Goal: Information Seeking & Learning: Check status

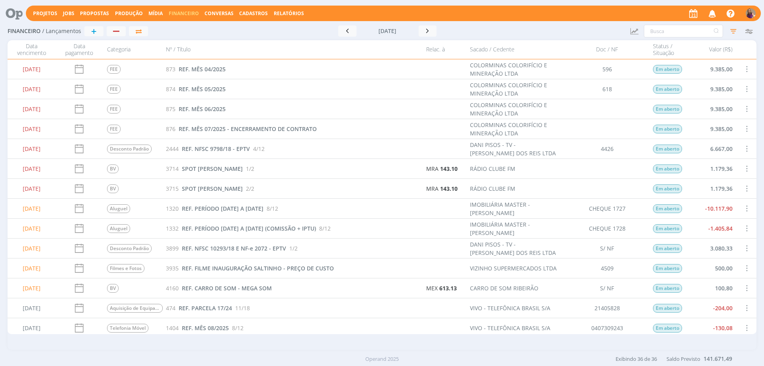
scroll to position [119, 0]
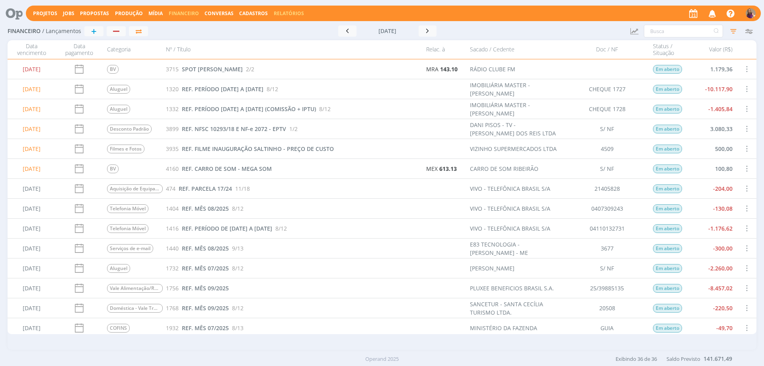
click at [285, 12] on link "Relatórios" at bounding box center [289, 13] width 30 height 7
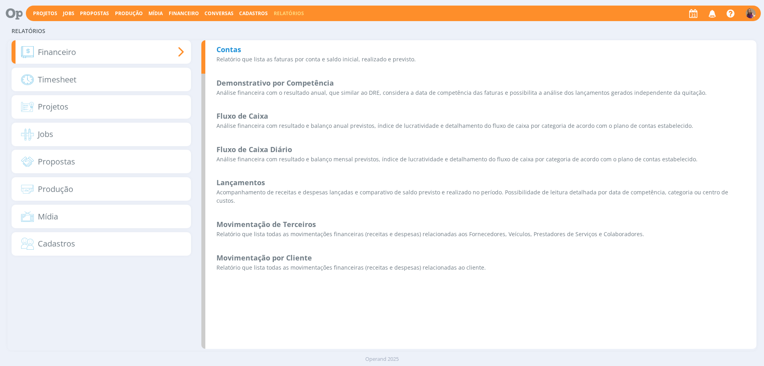
click at [239, 51] on b "Contas" at bounding box center [228, 50] width 25 height 10
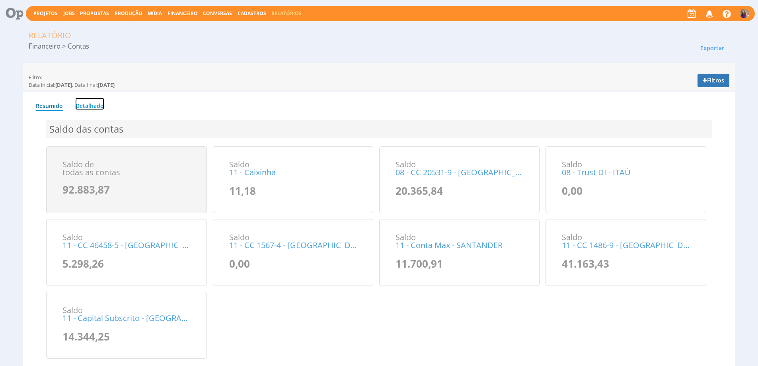
click at [95, 102] on link "Detalhado" at bounding box center [89, 103] width 29 height 12
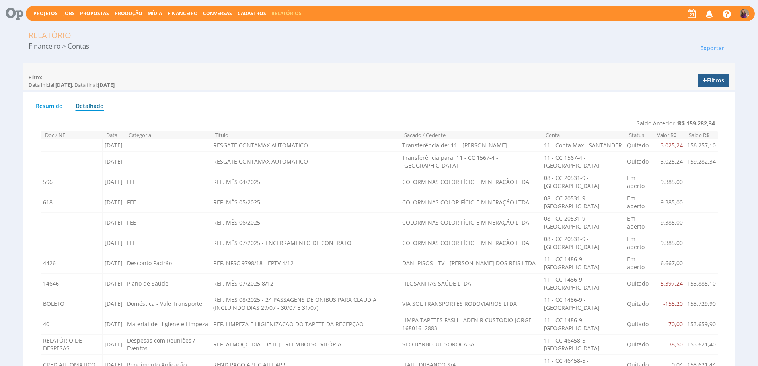
click at [709, 80] on button "Filtros" at bounding box center [713, 81] width 32 height 14
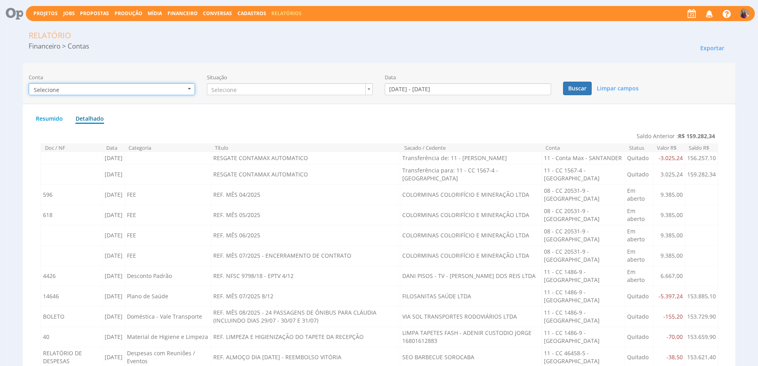
click at [189, 89] on b "button" at bounding box center [189, 89] width 3 height 2
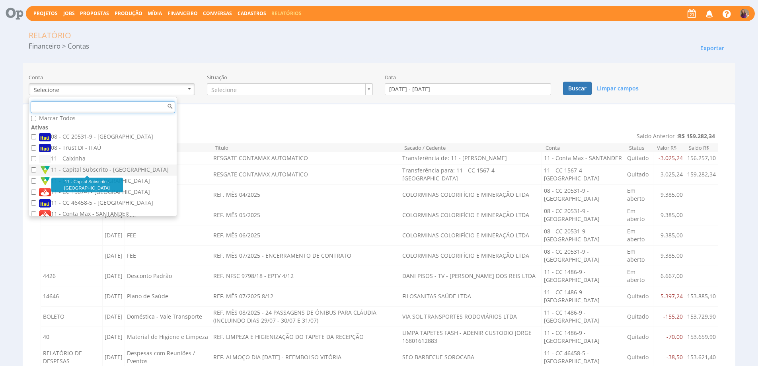
scroll to position [8, 0]
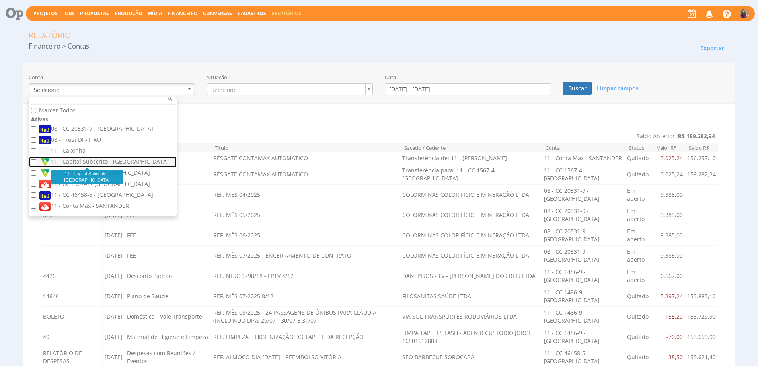
click at [117, 161] on label "11 - Capital Subscrito - SICOOB" at bounding box center [104, 162] width 130 height 9
click at [36, 161] on input "11 - Capital Subscrito - SICOOB" at bounding box center [33, 161] width 5 height 5
checkbox input "true"
click at [388, 116] on ul "Resumido Detalhado" at bounding box center [379, 117] width 688 height 14
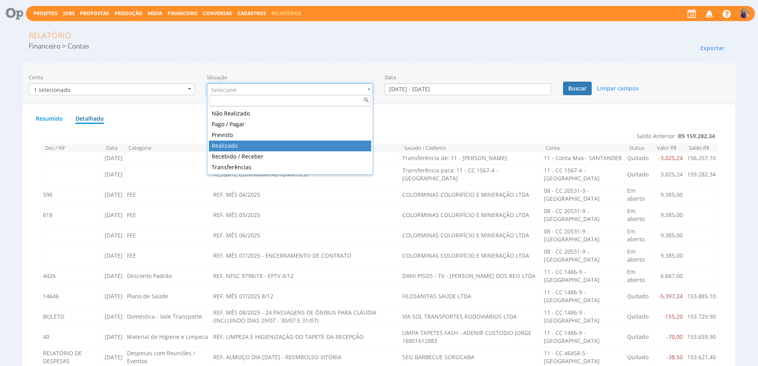
type input "realizado"
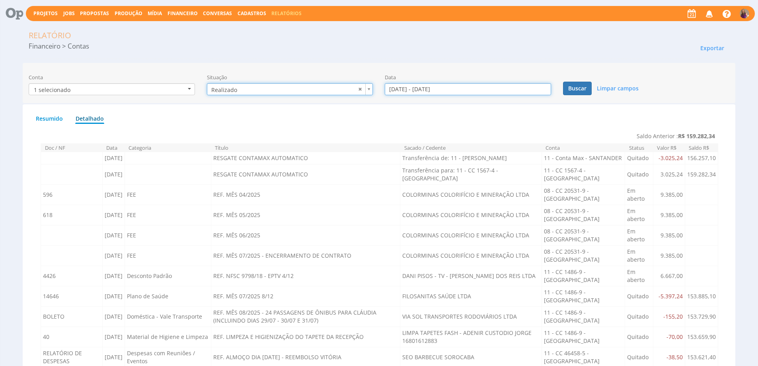
click at [516, 90] on input "01/08/2025 - 31/08/2025" at bounding box center [468, 89] width 166 height 12
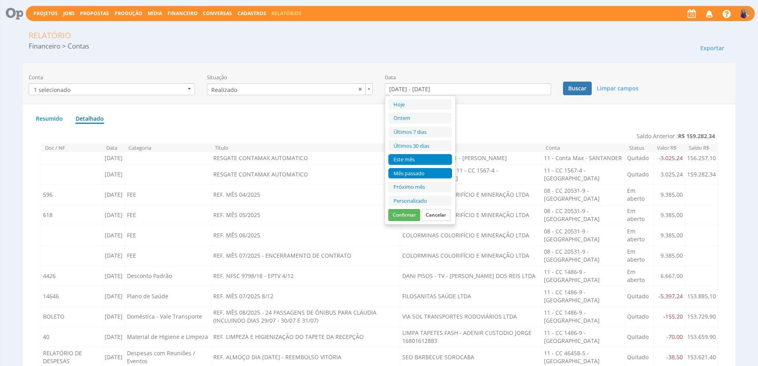
click at [425, 171] on li "Mês passado" at bounding box center [420, 173] width 64 height 11
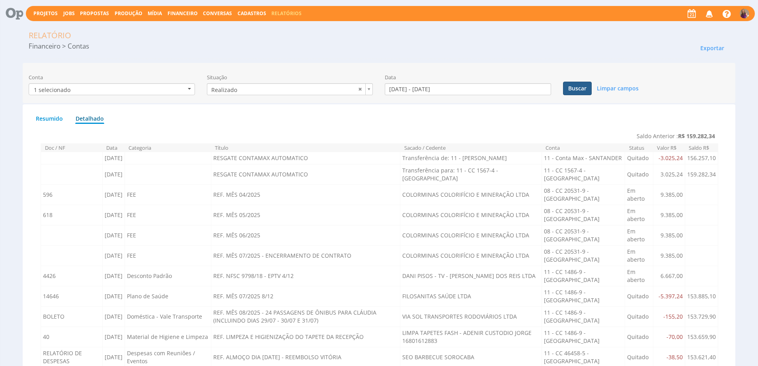
click at [575, 87] on button "Buscar" at bounding box center [577, 89] width 29 height 14
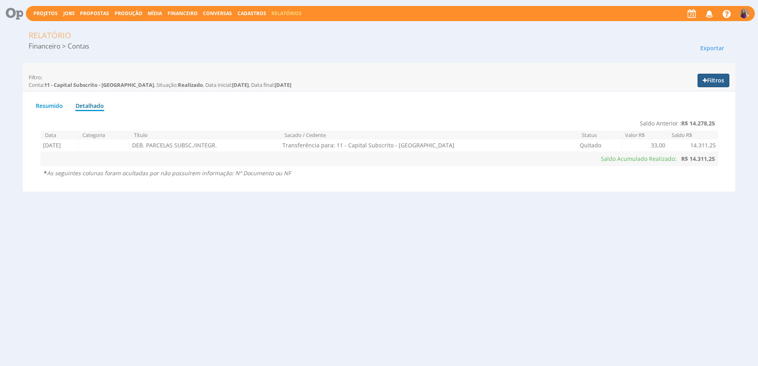
click at [712, 80] on button "Filtros" at bounding box center [713, 81] width 32 height 14
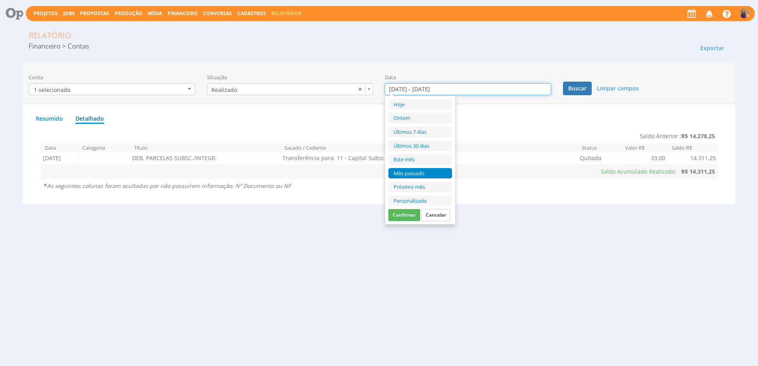
click at [521, 88] on input "01/07/2025 - 31/07/2025" at bounding box center [468, 89] width 166 height 12
click at [430, 158] on li "Este mês" at bounding box center [420, 159] width 64 height 11
type input "01/08/2025 - 31/08/2025"
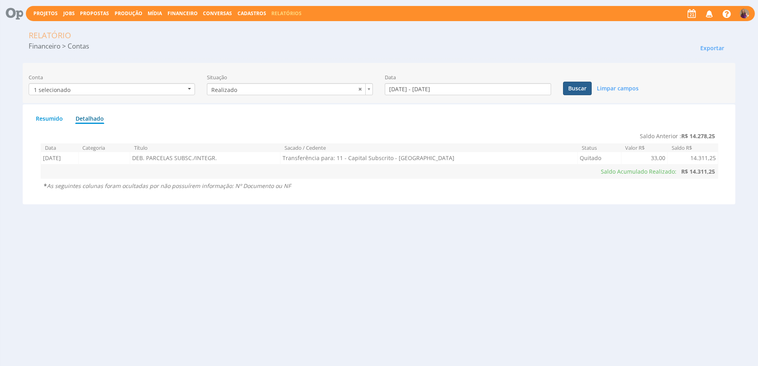
click at [580, 91] on button "Buscar" at bounding box center [577, 89] width 29 height 14
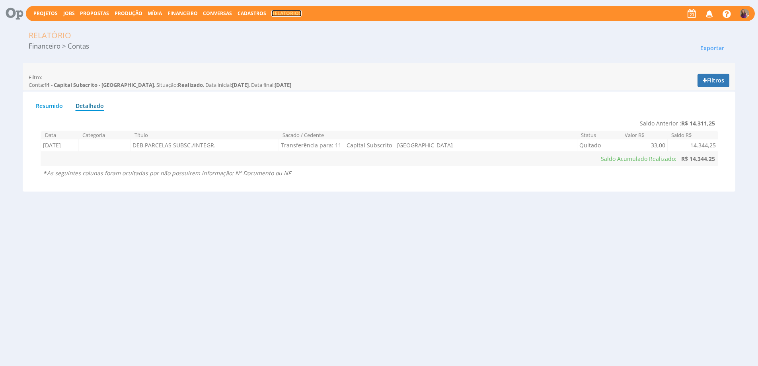
click at [278, 14] on link "Relatórios" at bounding box center [286, 13] width 30 height 7
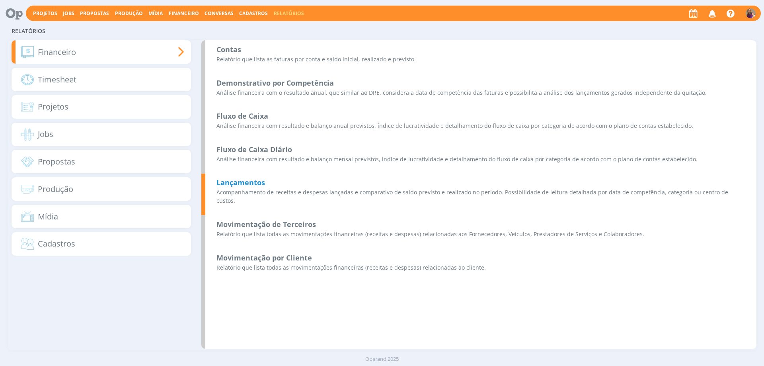
click at [238, 183] on b "Lançamentos" at bounding box center [240, 182] width 49 height 10
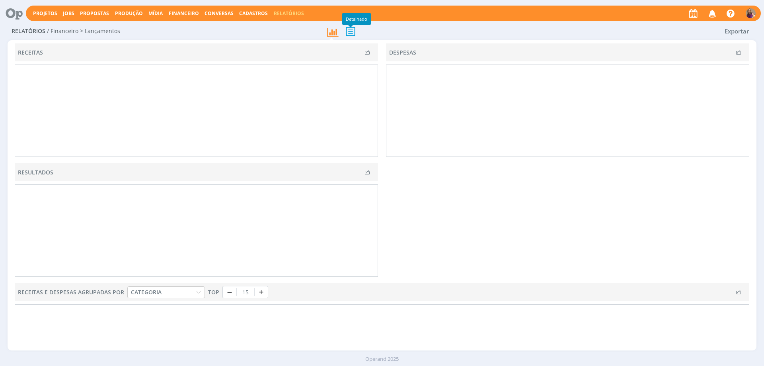
click at [353, 33] on icon at bounding box center [350, 31] width 17 height 16
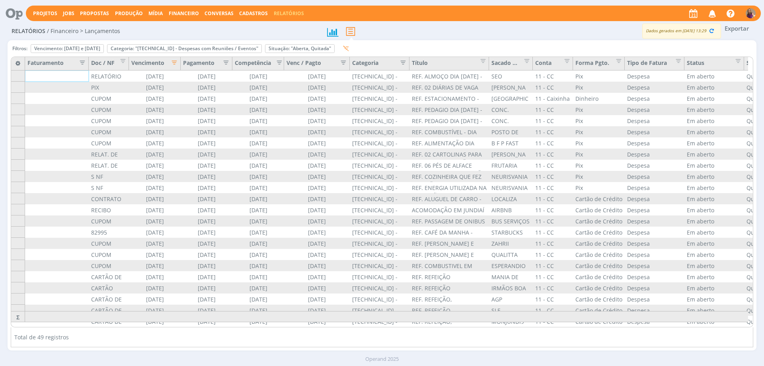
click at [175, 62] on icon "button" at bounding box center [172, 62] width 8 height 8
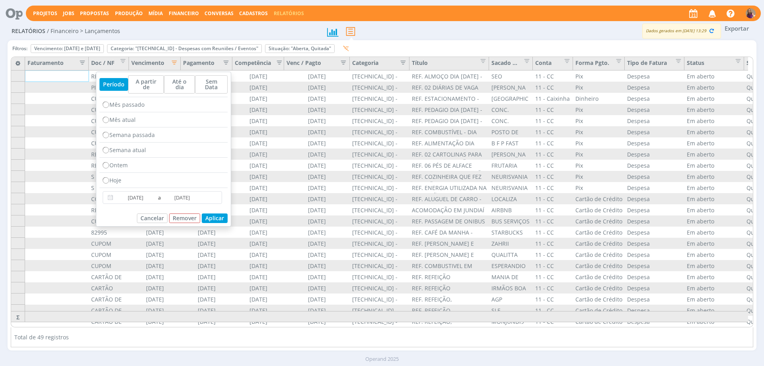
click at [181, 14] on span "Financeiro" at bounding box center [184, 13] width 30 height 7
click at [179, 28] on link "Lançamentos" at bounding box center [184, 27] width 67 height 12
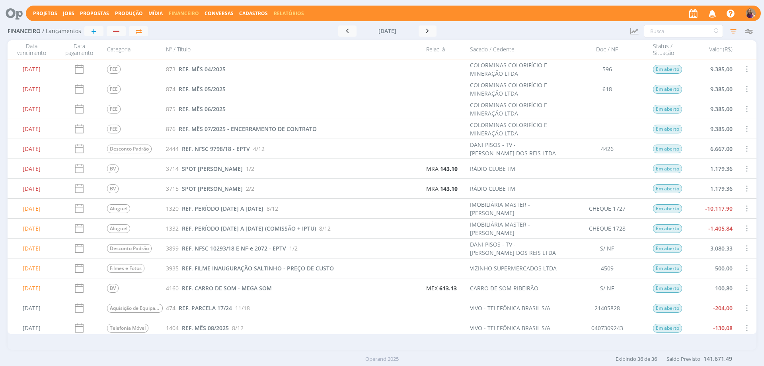
click at [281, 14] on link "Relatórios" at bounding box center [289, 13] width 30 height 7
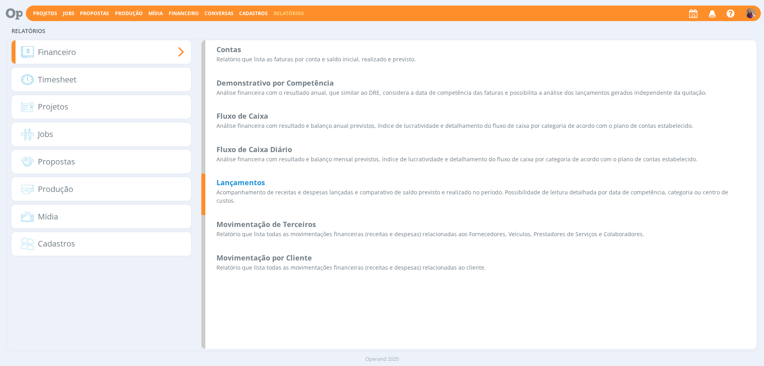
click at [255, 181] on b "Lançamentos" at bounding box center [240, 182] width 49 height 10
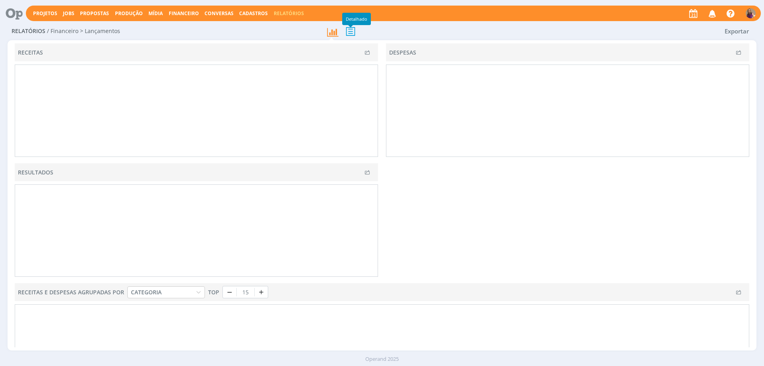
click at [349, 34] on icon at bounding box center [350, 31] width 17 height 16
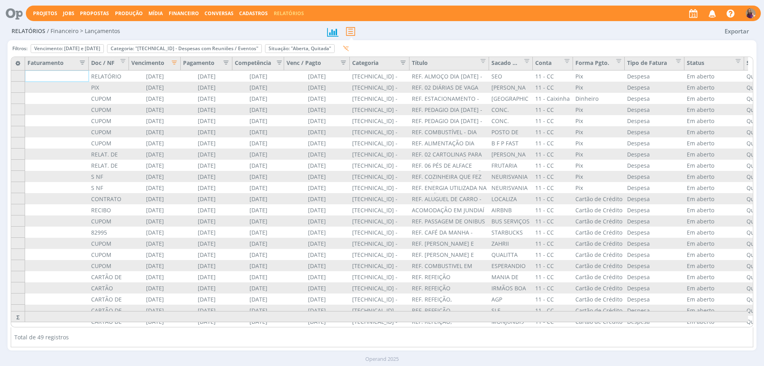
click at [173, 63] on icon "button" at bounding box center [172, 62] width 8 height 8
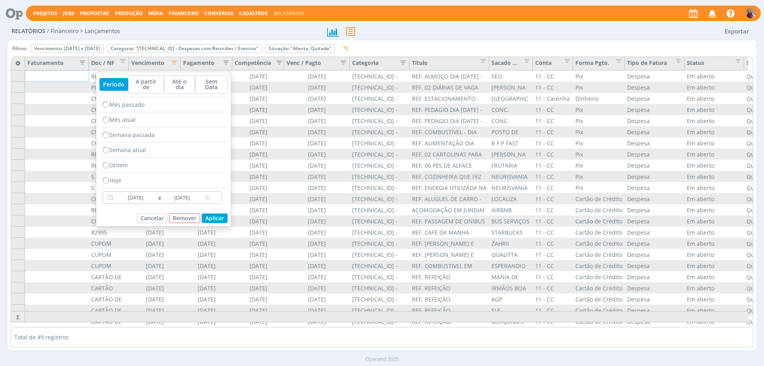
click at [154, 193] on input "[DATE]" at bounding box center [135, 198] width 41 height 10
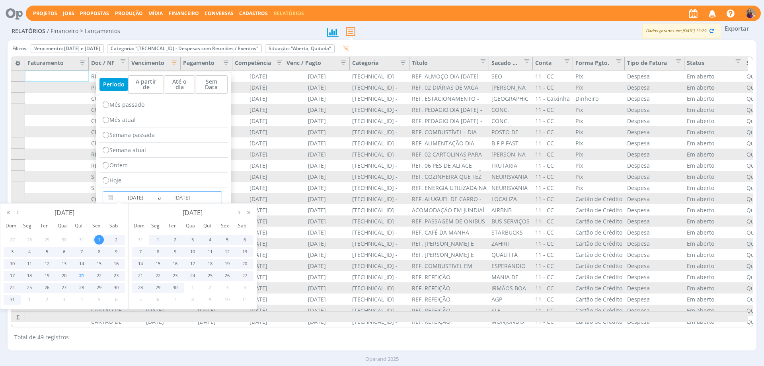
click at [80, 275] on span "21" at bounding box center [82, 275] width 10 height 10
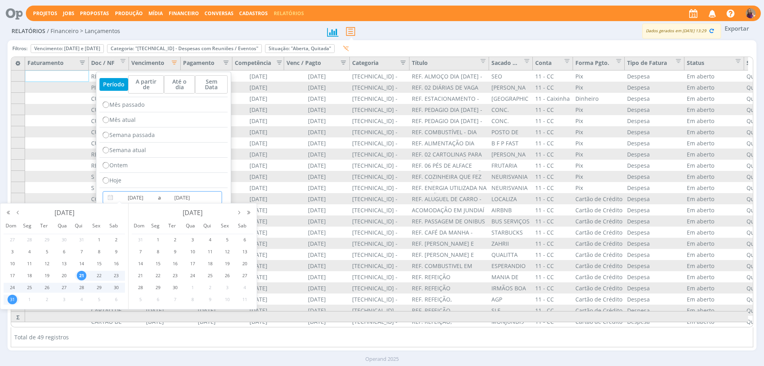
click at [14, 301] on span "31" at bounding box center [13, 299] width 10 height 10
type input "[DATE]"
type input "31/08/2025"
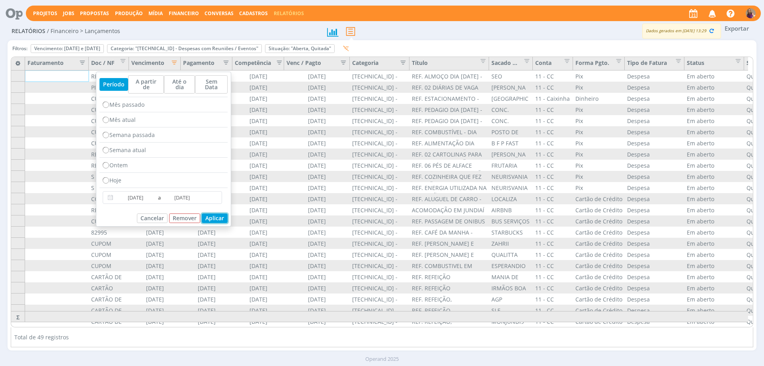
click at [219, 213] on button "Aplicar" at bounding box center [215, 218] width 26 height 10
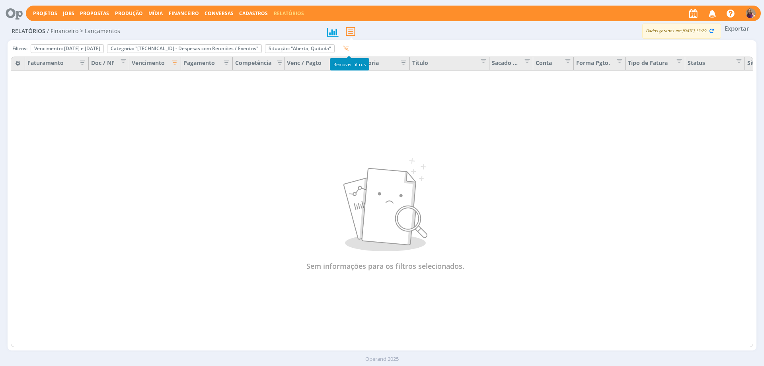
click at [349, 50] on icon "button" at bounding box center [346, 48] width 6 height 6
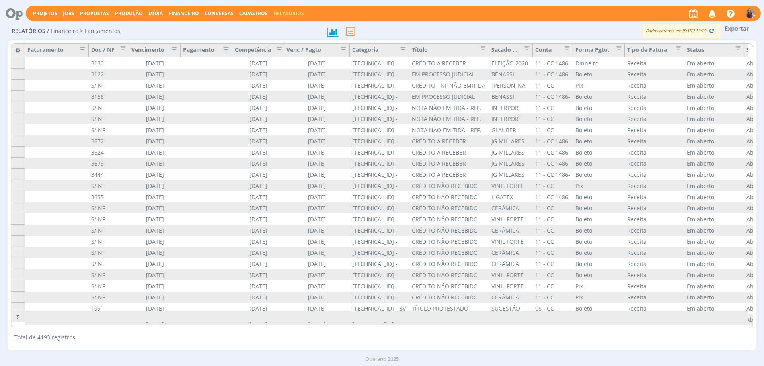
click at [173, 49] on icon "button" at bounding box center [172, 49] width 8 height 8
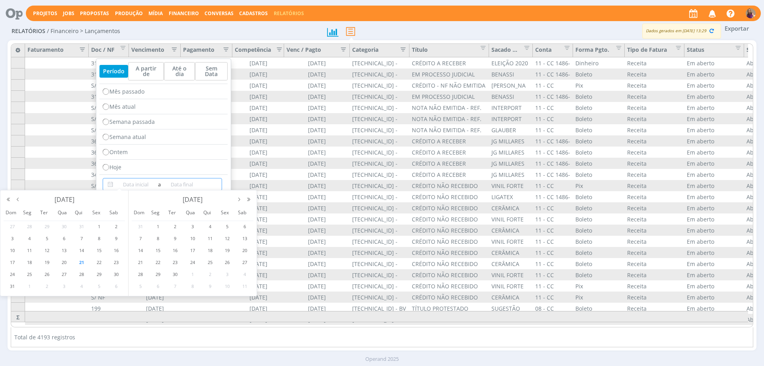
click at [136, 181] on input at bounding box center [135, 184] width 41 height 10
click at [81, 261] on span "21" at bounding box center [82, 262] width 10 height 10
click at [11, 288] on span "31" at bounding box center [13, 286] width 10 height 10
type input "[DATE]"
type input "31/08/2025"
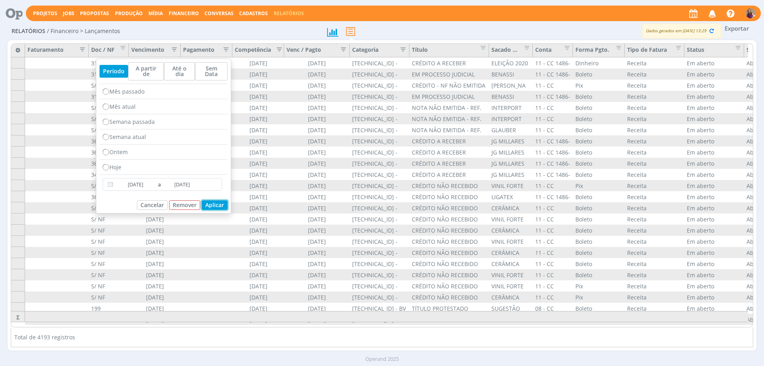
click at [220, 200] on button "Aplicar" at bounding box center [215, 205] width 26 height 10
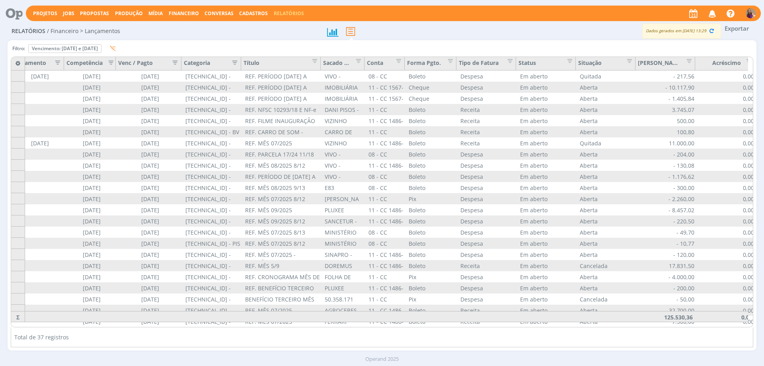
scroll to position [0, 177]
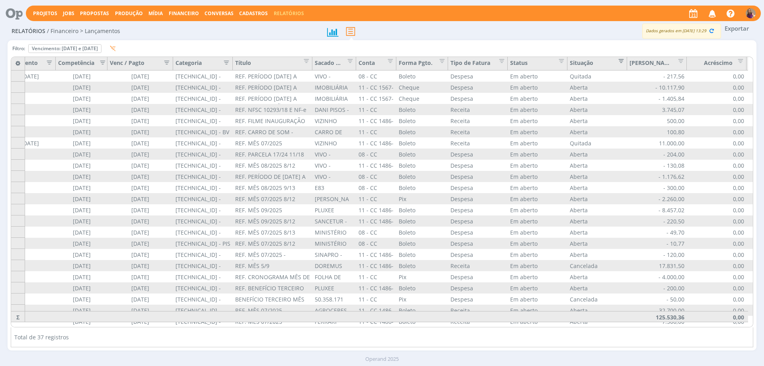
click at [622, 62] on span "Editar filtro para Coluna Situação" at bounding box center [619, 60] width 8 height 8
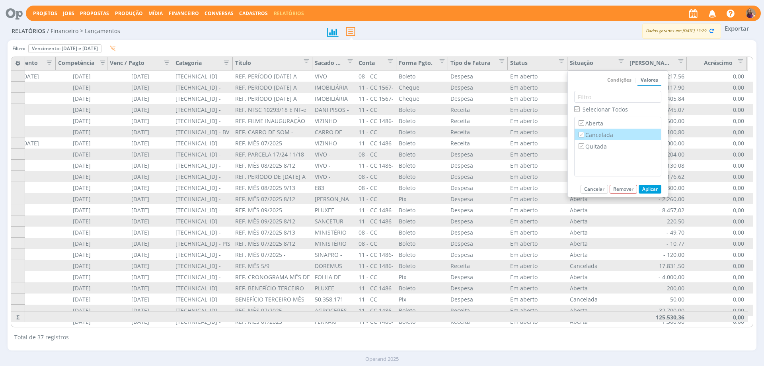
click at [609, 134] on label "Cancelada" at bounding box center [618, 134] width 82 height 9
click at [583, 134] on input "Cancelada" at bounding box center [580, 134] width 5 height 5
checkbox input "false"
click at [600, 146] on label "Quitada" at bounding box center [618, 146] width 82 height 9
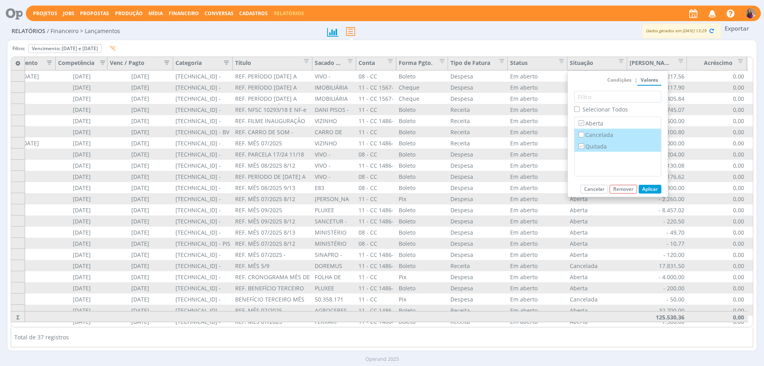
click at [583, 146] on input "Quitada" at bounding box center [580, 145] width 5 height 5
checkbox input "false"
click at [655, 192] on button "Aplicar" at bounding box center [649, 189] width 23 height 9
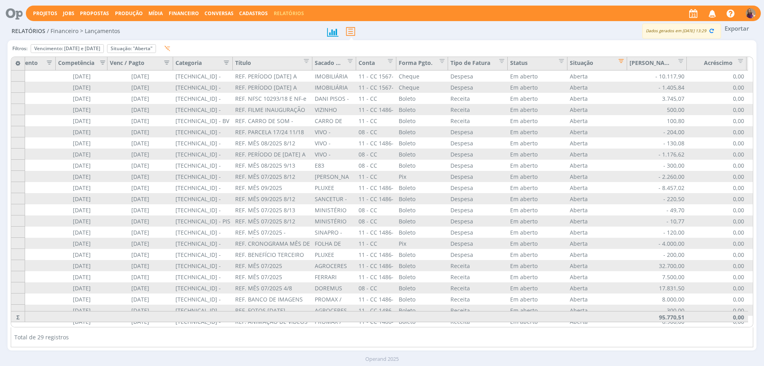
click at [731, 29] on button "Exportar" at bounding box center [736, 28] width 31 height 10
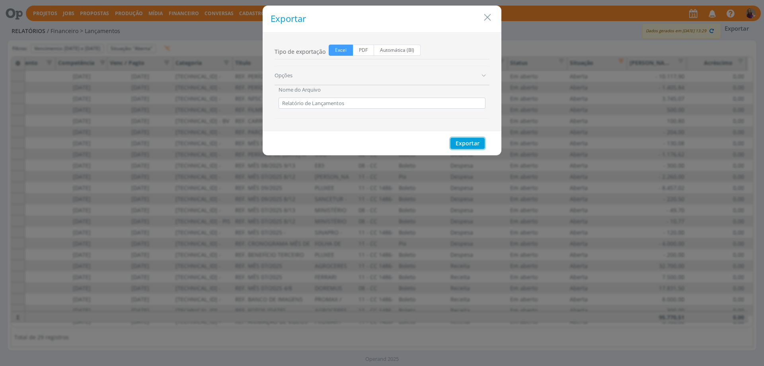
click at [463, 143] on button "Exportar" at bounding box center [467, 143] width 34 height 11
click at [490, 20] on icon "Close" at bounding box center [487, 18] width 12 height 12
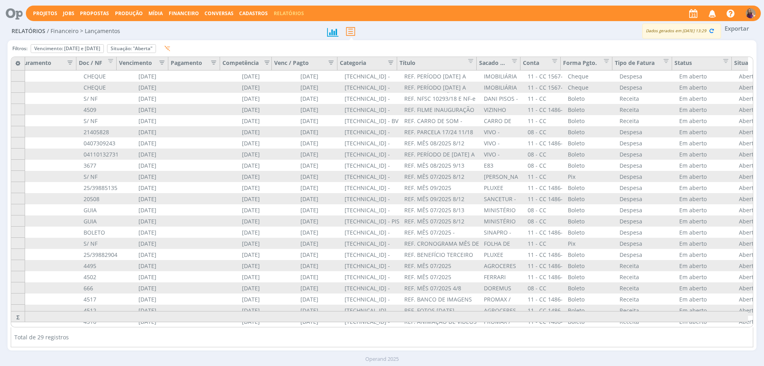
scroll to position [0, 0]
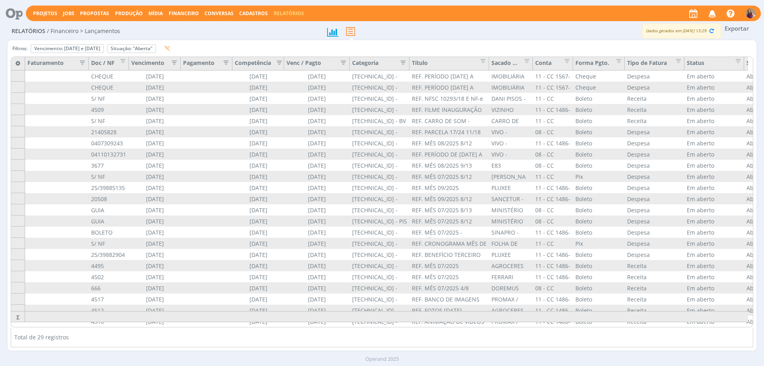
click at [186, 12] on span "Financeiro" at bounding box center [184, 13] width 30 height 7
click at [180, 25] on link "Lançamentos" at bounding box center [184, 27] width 67 height 12
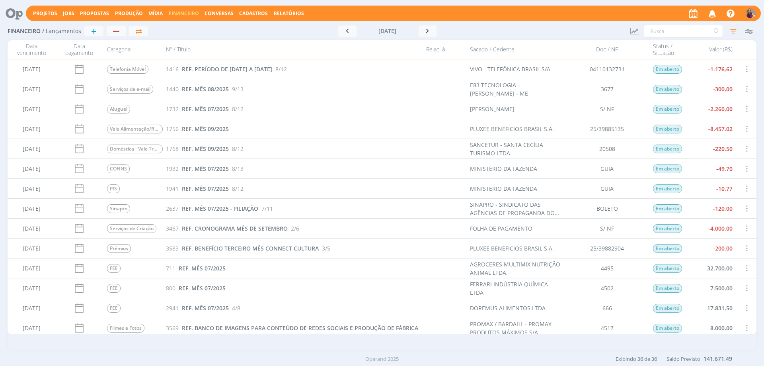
scroll to position [40, 0]
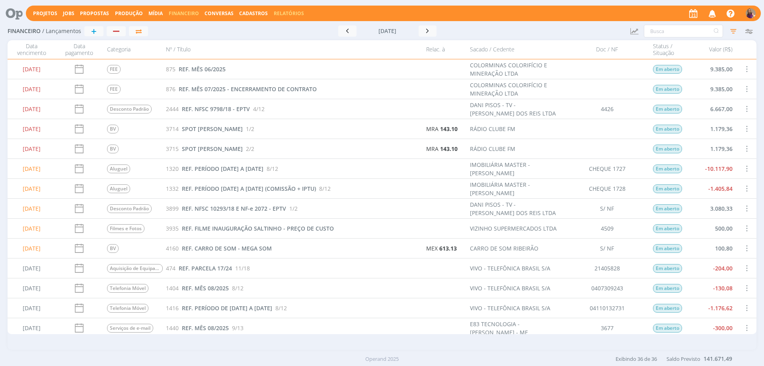
click at [292, 11] on link "Relatórios" at bounding box center [289, 13] width 30 height 7
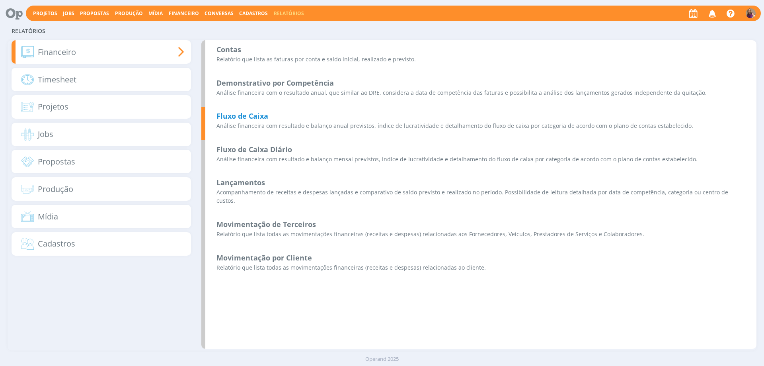
click at [253, 119] on b "Fluxo de Caixa" at bounding box center [242, 116] width 52 height 10
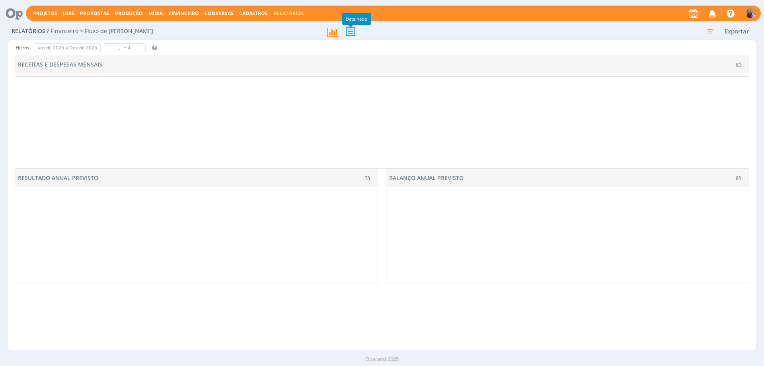
click at [349, 36] on icon at bounding box center [350, 31] width 17 height 16
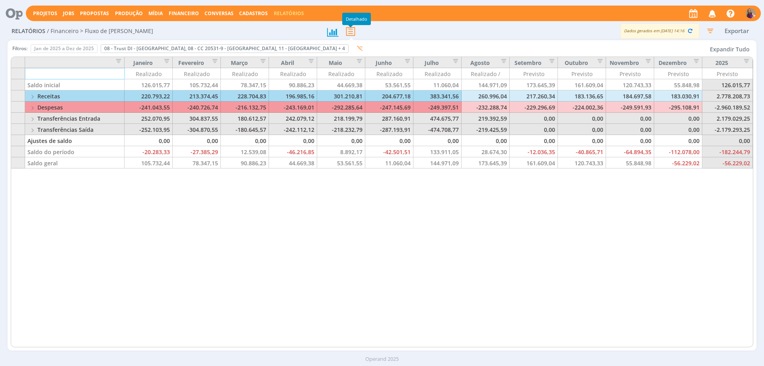
click at [730, 50] on button "Expandir Tudo" at bounding box center [729, 49] width 47 height 12
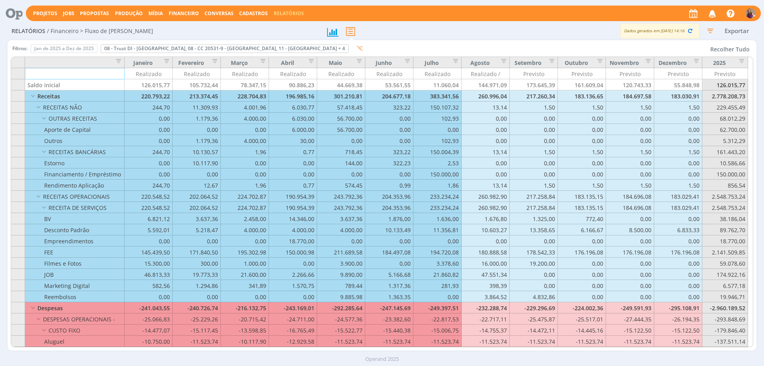
click at [724, 49] on button "Recolher Tudo" at bounding box center [729, 49] width 47 height 12
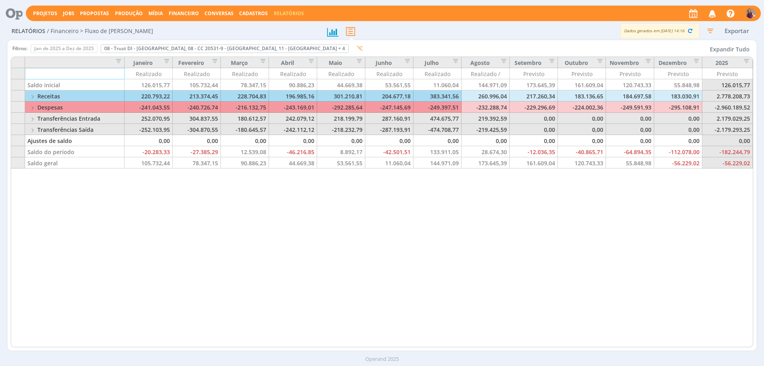
click at [247, 12] on span "Cadastros" at bounding box center [253, 13] width 29 height 7
click at [245, 27] on link "Clientes" at bounding box center [255, 27] width 67 height 12
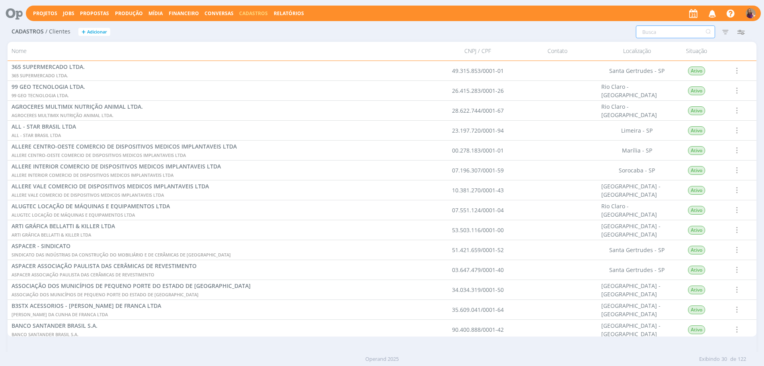
click at [644, 34] on input "text" at bounding box center [675, 31] width 79 height 13
type input "QUINTAL"
